Goal: Task Accomplishment & Management: Manage account settings

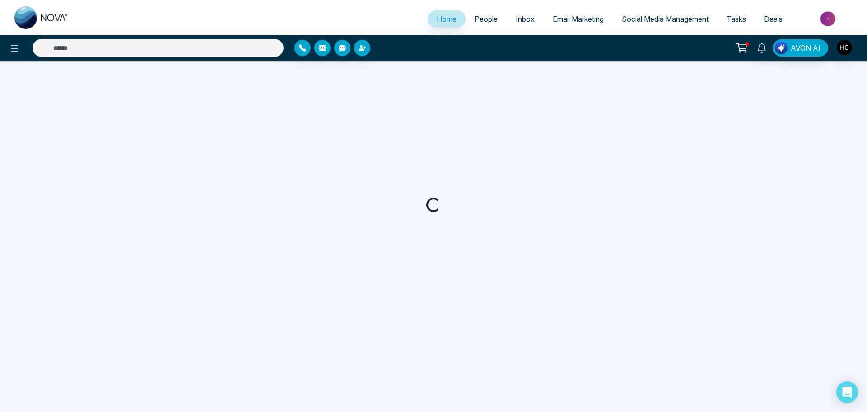
select select "*"
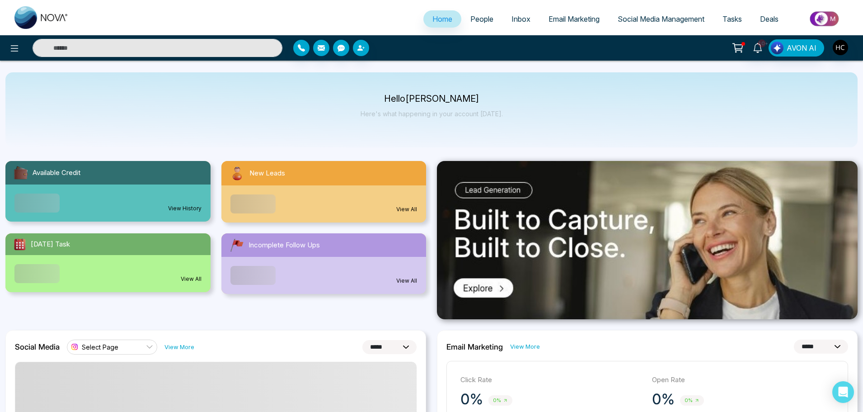
click at [478, 21] on span "People" at bounding box center [481, 18] width 23 height 9
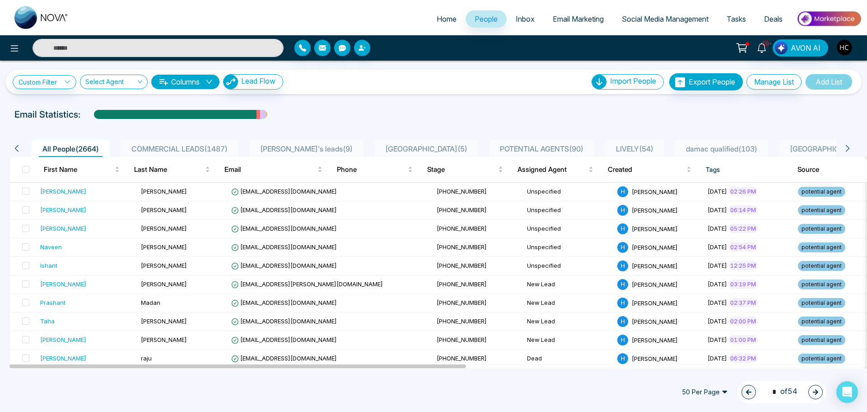
click at [497, 147] on span "POTENTIAL AGENTS ( 90 )" at bounding box center [542, 148] width 91 height 9
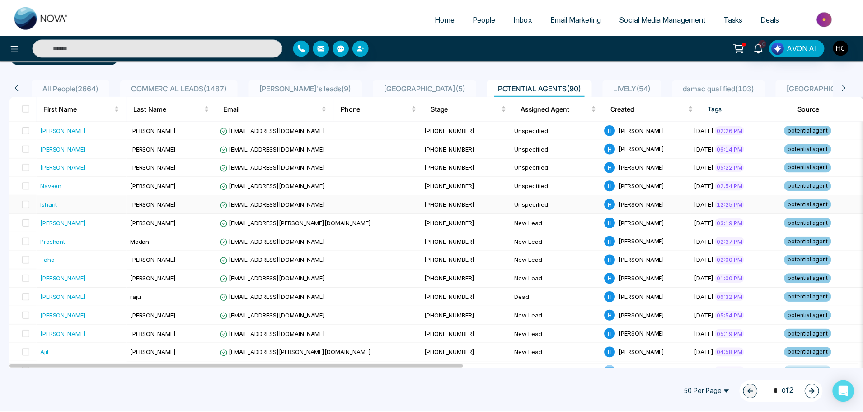
scroll to position [90, 0]
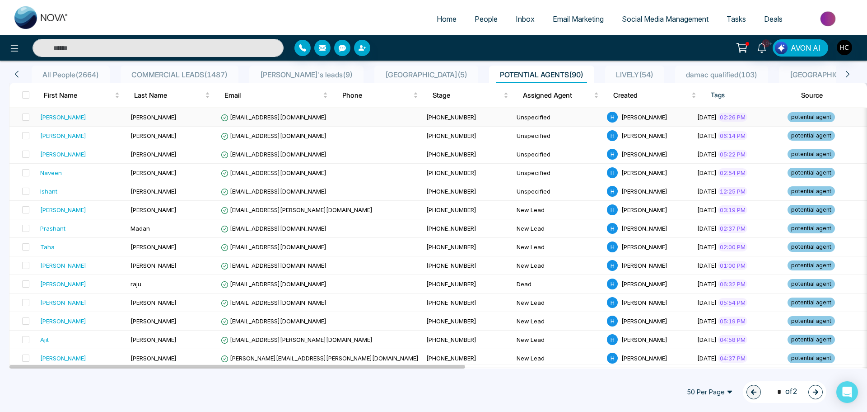
click at [145, 115] on td "Gill" at bounding box center [172, 117] width 90 height 19
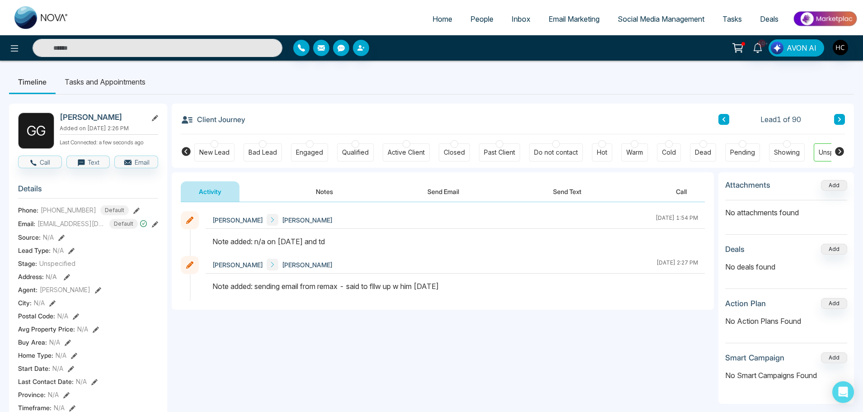
click at [320, 195] on button "Notes" at bounding box center [324, 191] width 53 height 20
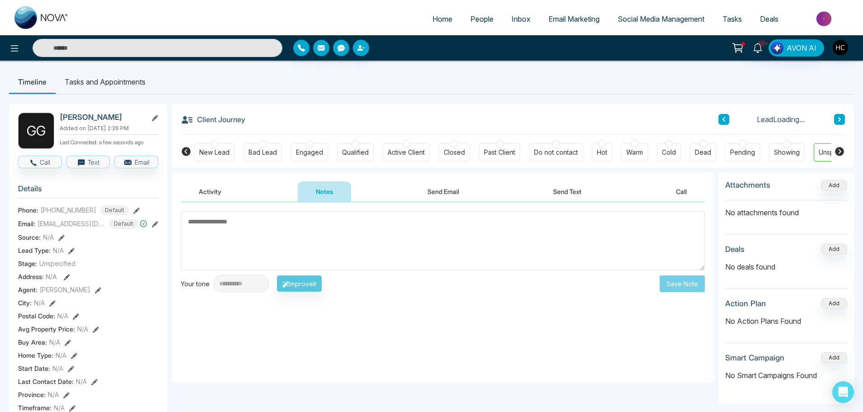
scroll to position [0, 28]
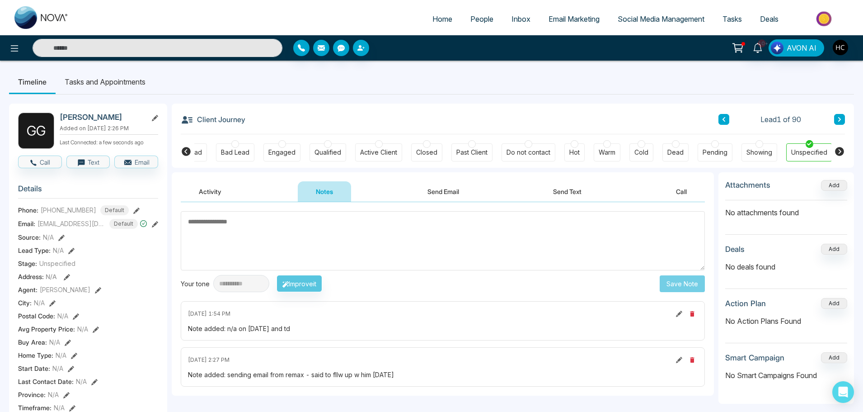
click at [265, 228] on textarea at bounding box center [443, 240] width 524 height 59
click at [766, 188] on h3 "Attachments" at bounding box center [747, 184] width 45 height 9
click at [364, 239] on textarea at bounding box center [443, 240] width 524 height 59
click at [324, 233] on textarea at bounding box center [443, 240] width 524 height 59
click at [274, 244] on textarea at bounding box center [443, 240] width 524 height 59
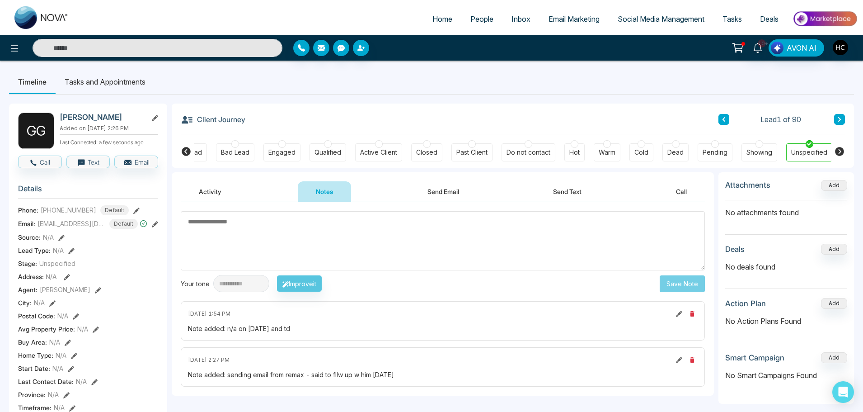
click at [351, 250] on textarea at bounding box center [443, 240] width 524 height 59
